Goal: Find specific page/section: Find specific page/section

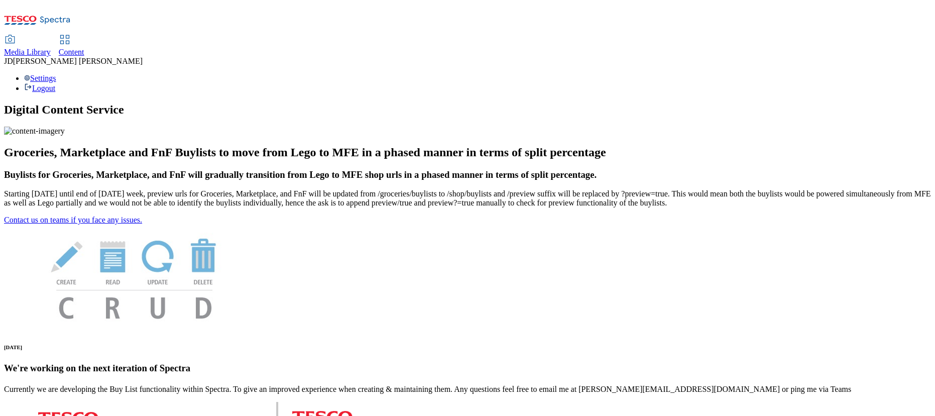
click at [84, 48] on span "Content" at bounding box center [72, 52] width 26 height 9
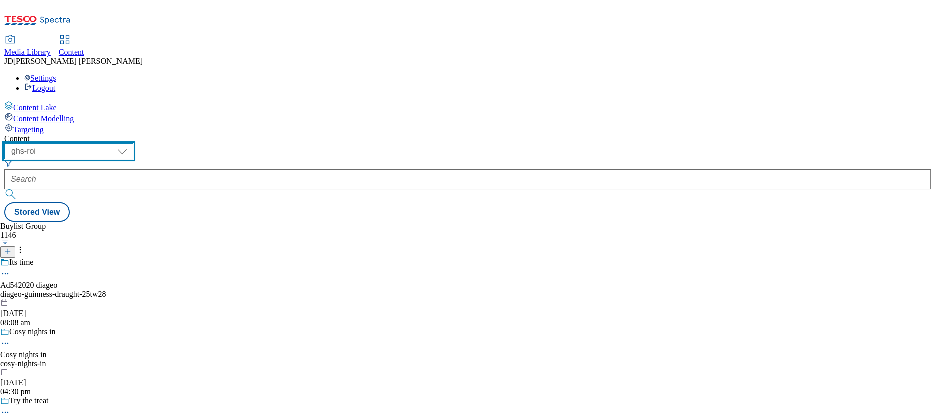
click at [133, 143] on select "ghs-roi ghs-uk" at bounding box center [68, 151] width 129 height 16
select select "ghs-uk"
click at [130, 143] on select "ghs-roi ghs-uk" at bounding box center [68, 151] width 129 height 16
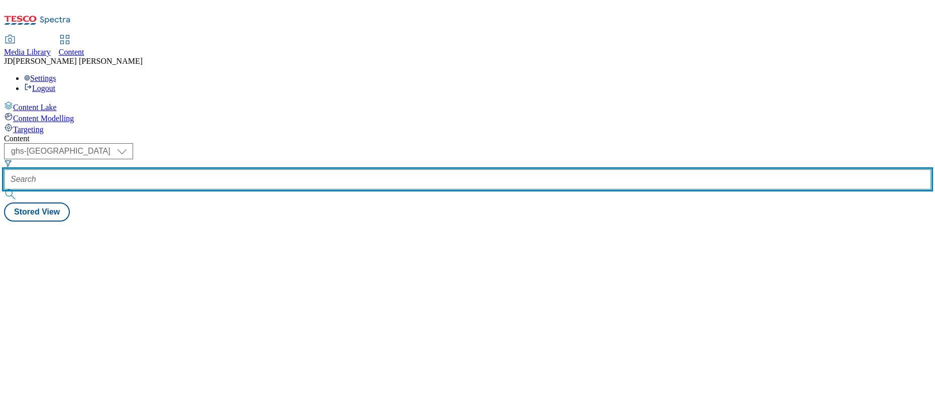
click at [240, 169] on input "text" at bounding box center [467, 179] width 927 height 20
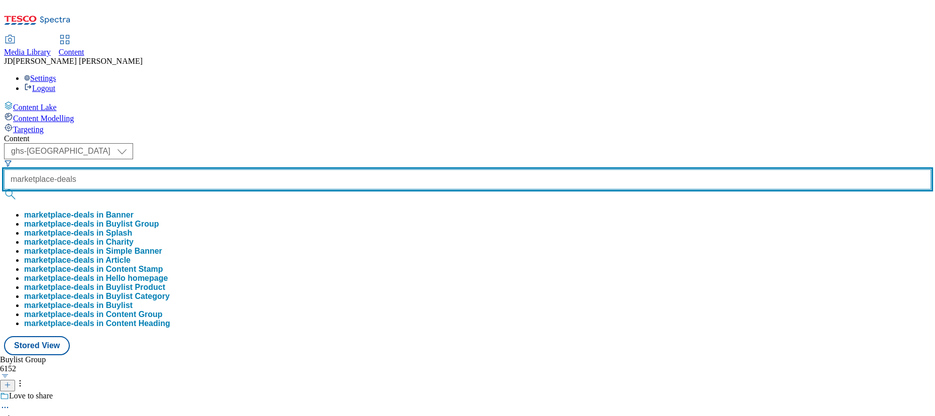
type input "marketplace-deals"
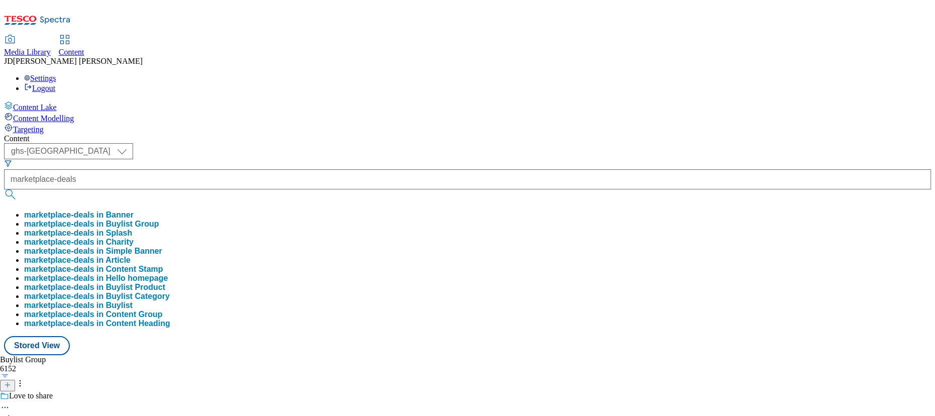
click at [159, 219] on button "marketplace-deals in Buylist Group" at bounding box center [91, 223] width 135 height 9
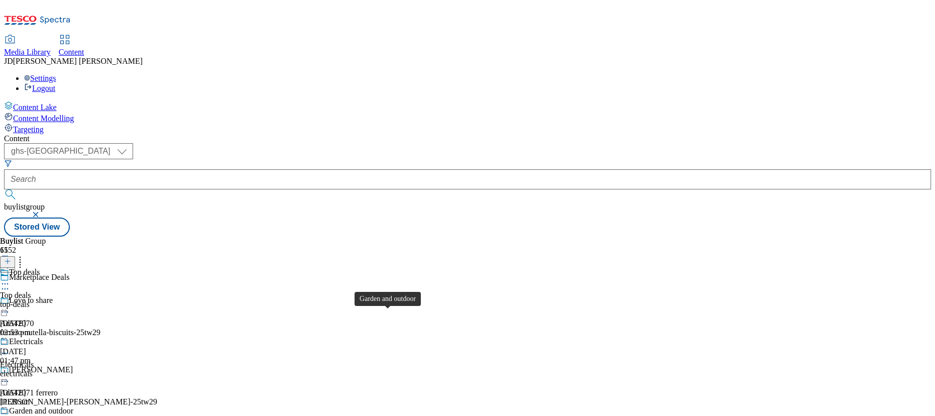
scroll to position [137, 0]
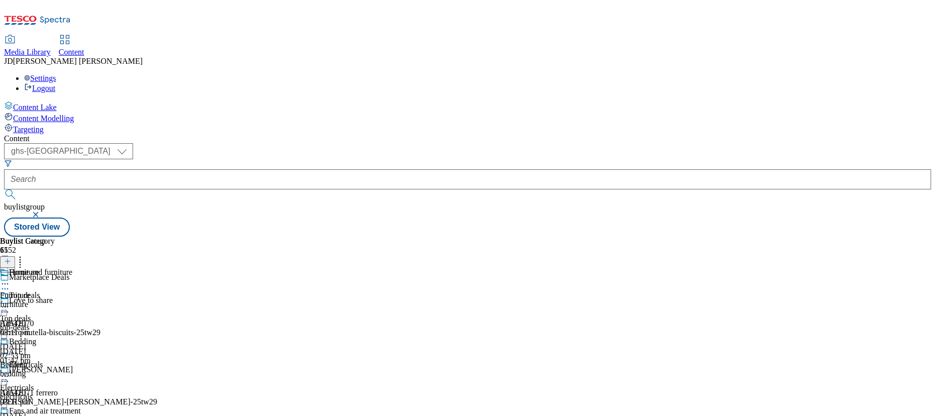
click at [81, 300] on div "furniture" at bounding box center [40, 304] width 81 height 9
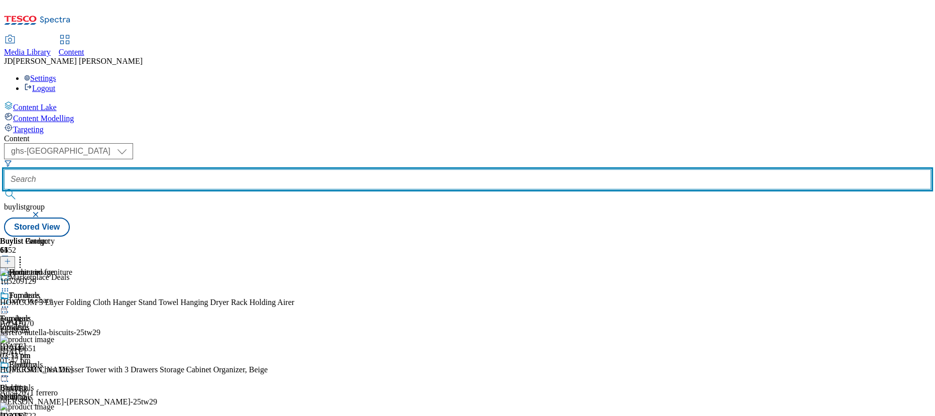
click at [223, 169] on input "text" at bounding box center [467, 179] width 927 height 20
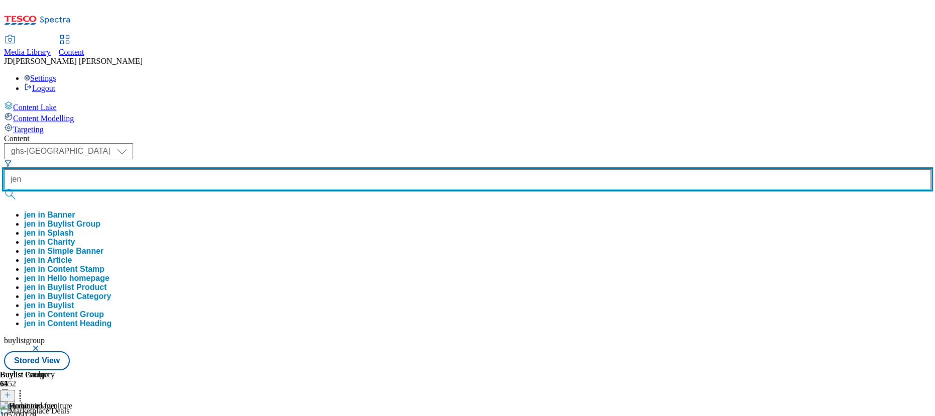
type input "jen"
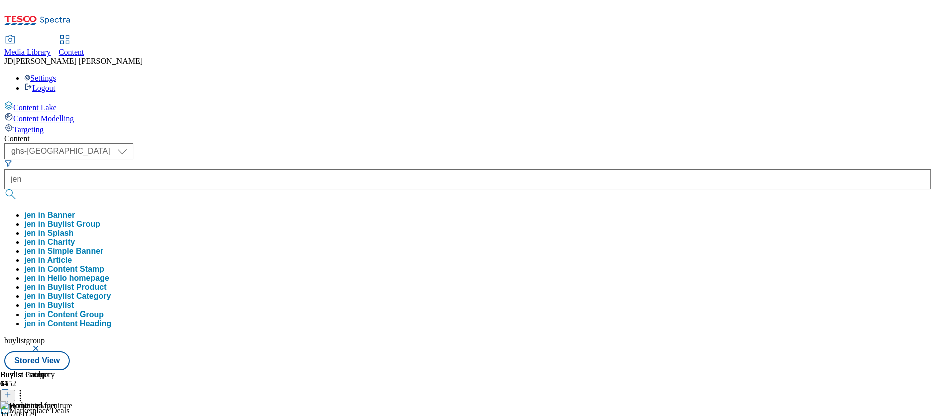
click at [100, 219] on button "jen in Buylist Group" at bounding box center [62, 223] width 76 height 9
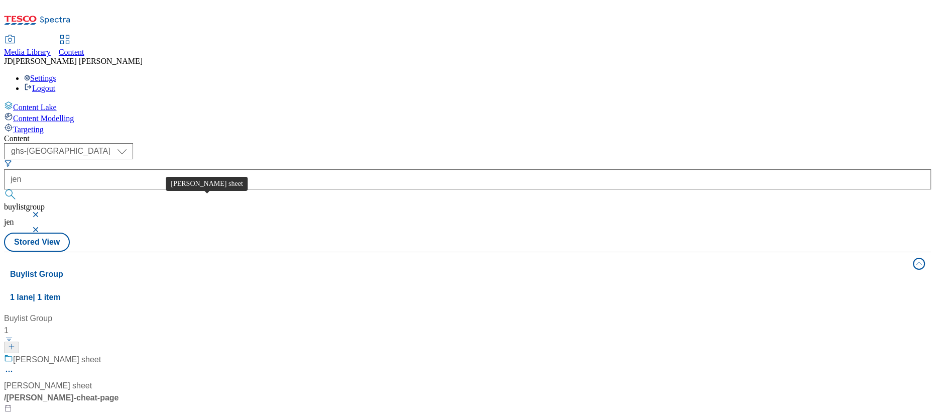
click at [101, 353] on div "Jens cheat sheet" at bounding box center [57, 359] width 88 height 12
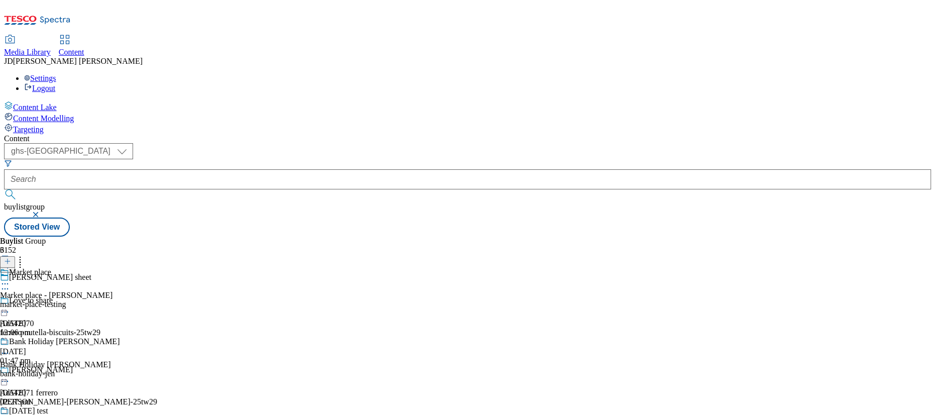
scroll to position [45, 0]
click at [48, 406] on div "halloween test" at bounding box center [28, 410] width 39 height 9
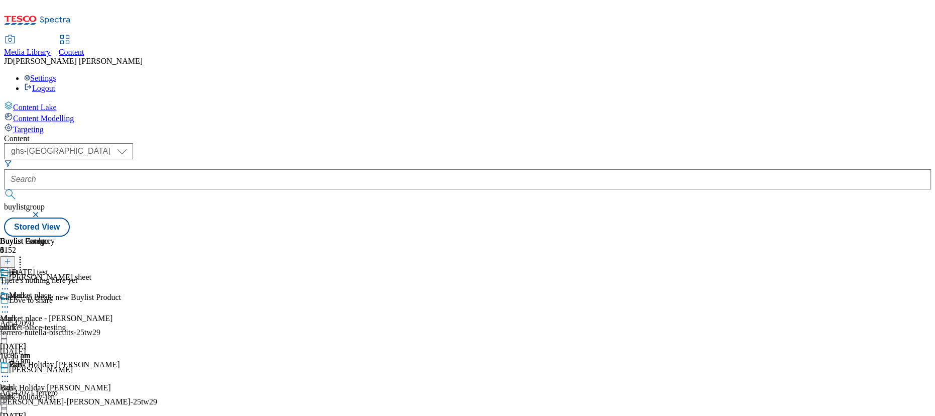
click at [121, 299] on div "There's nothing here yet Click + to create new Buylist Product" at bounding box center [60, 289] width 121 height 26
click at [55, 392] on div "kids" at bounding box center [27, 396] width 55 height 9
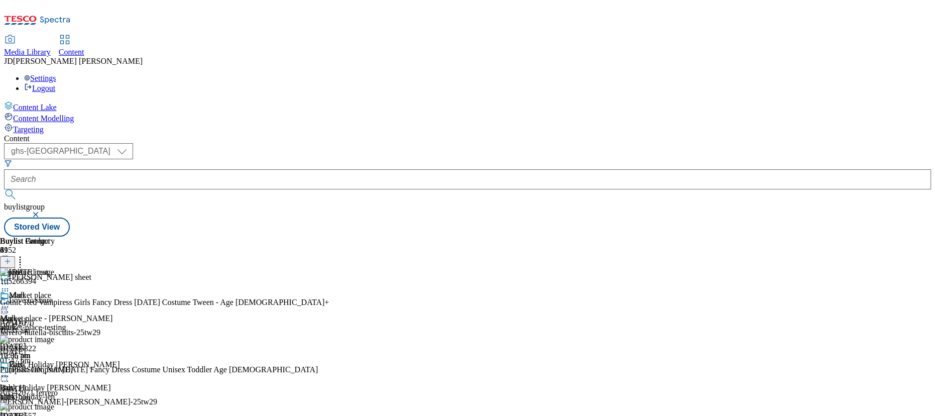
scroll to position [4, 0]
click at [55, 323] on div "adult" at bounding box center [27, 327] width 55 height 9
click at [55, 392] on div "kids" at bounding box center [27, 396] width 55 height 9
click at [10, 371] on icon at bounding box center [5, 376] width 10 height 10
